Goal: Task Accomplishment & Management: Use online tool/utility

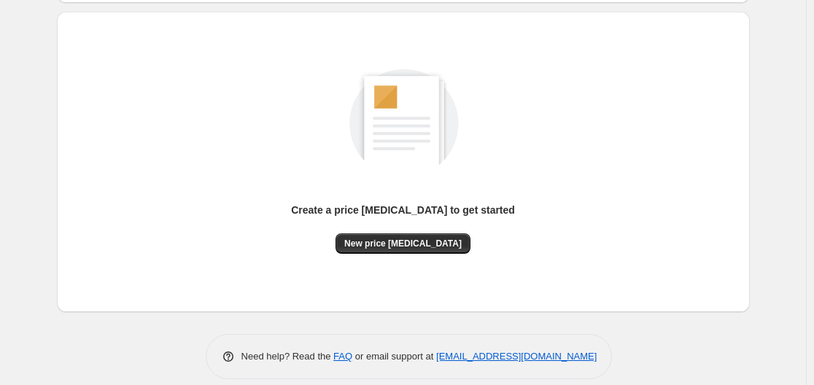
scroll to position [161, 0]
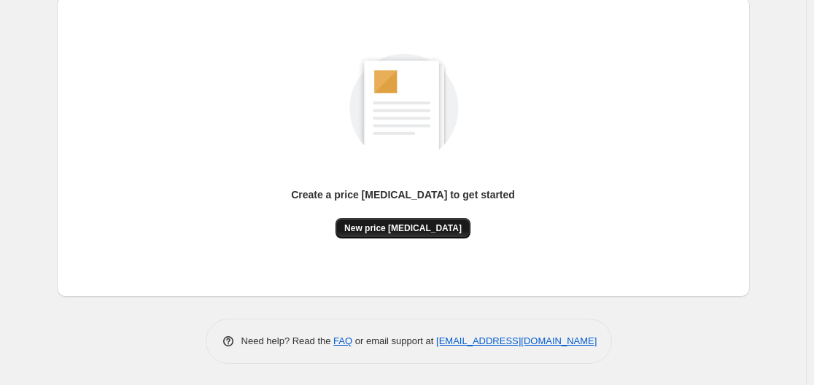
click at [417, 225] on span "New price [MEDICAL_DATA]" at bounding box center [402, 228] width 117 height 12
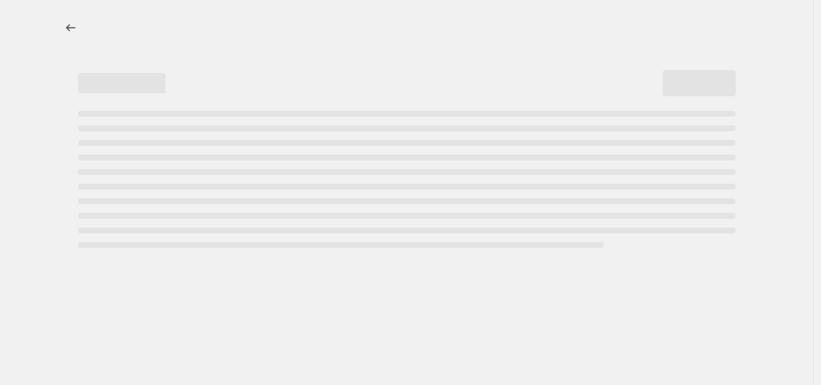
select select "percentage"
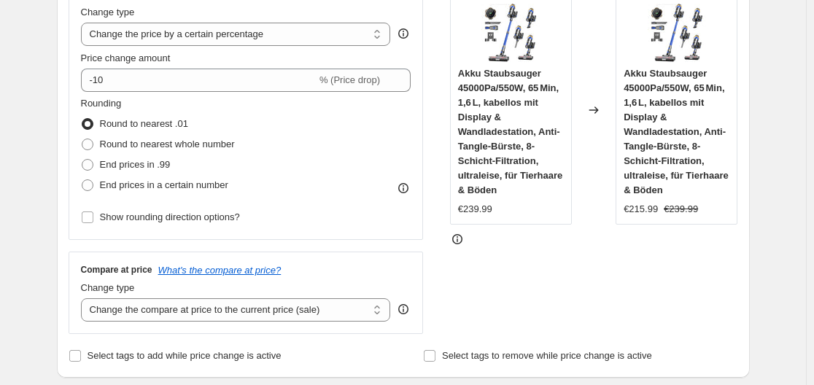
scroll to position [219, 0]
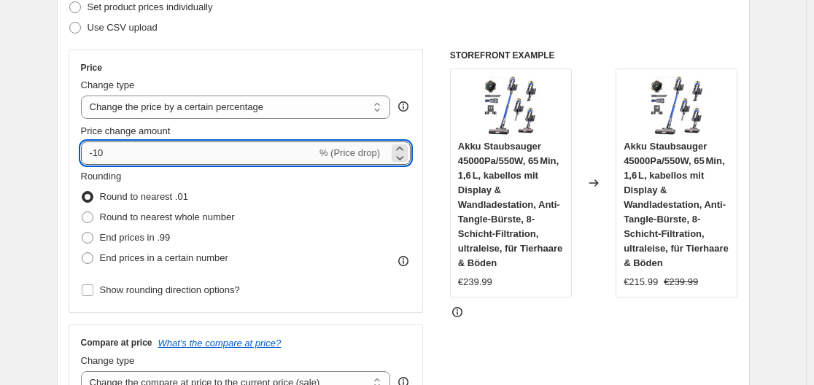
drag, startPoint x: 95, startPoint y: 152, endPoint x: 118, endPoint y: 152, distance: 23.3
click at [118, 152] on input "-10" at bounding box center [198, 152] width 235 height 23
drag, startPoint x: 117, startPoint y: 152, endPoint x: 98, endPoint y: 152, distance: 19.0
click at [115, 152] on input "-10" at bounding box center [198, 152] width 235 height 23
click at [95, 152] on input "-10" at bounding box center [198, 152] width 235 height 23
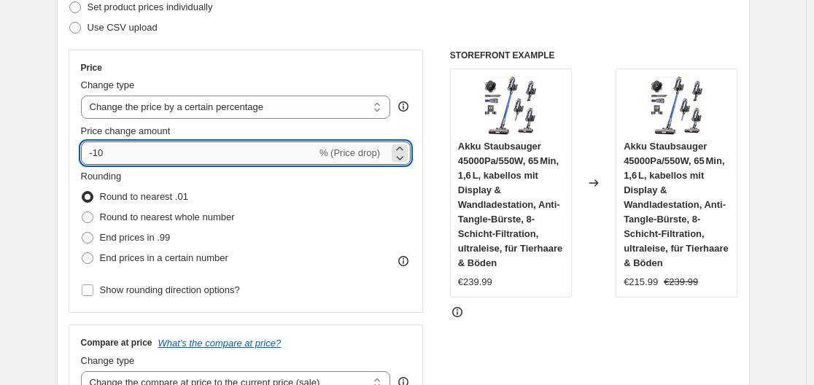
drag, startPoint x: 98, startPoint y: 152, endPoint x: 115, endPoint y: 152, distance: 17.5
click at [115, 152] on input "-10" at bounding box center [198, 152] width 235 height 23
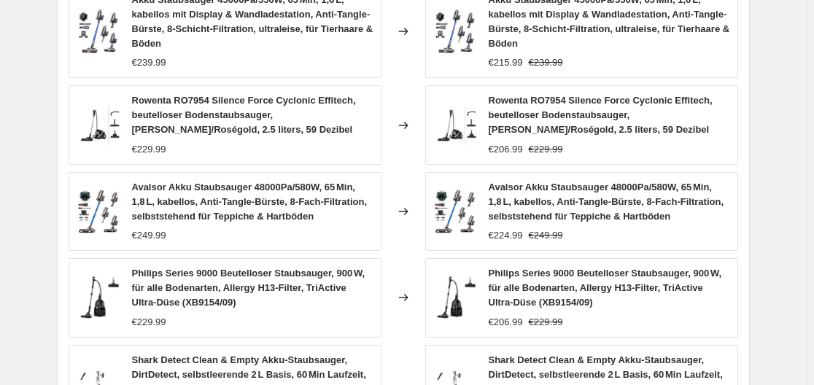
scroll to position [1184, 0]
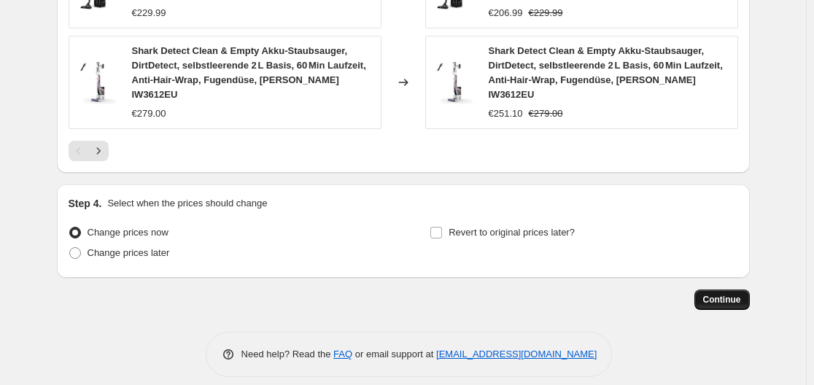
type input "-35"
click at [730, 294] on span "Continue" at bounding box center [722, 300] width 38 height 12
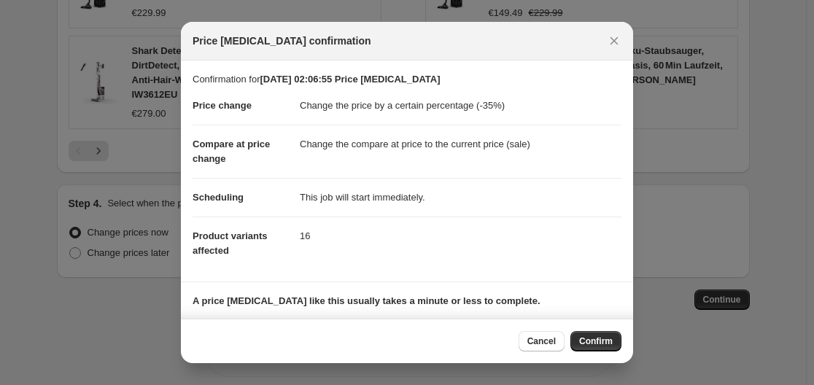
drag, startPoint x: 593, startPoint y: 340, endPoint x: 567, endPoint y: 336, distance: 26.5
click at [593, 339] on span "Confirm" at bounding box center [596, 341] width 34 height 12
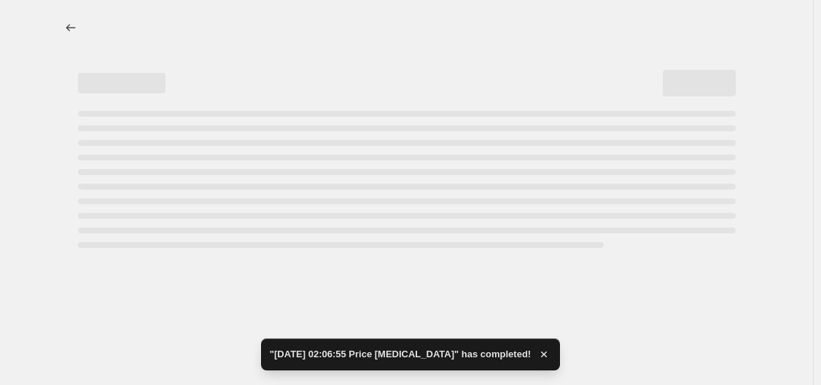
select select "percentage"
